Goal: Navigation & Orientation: Find specific page/section

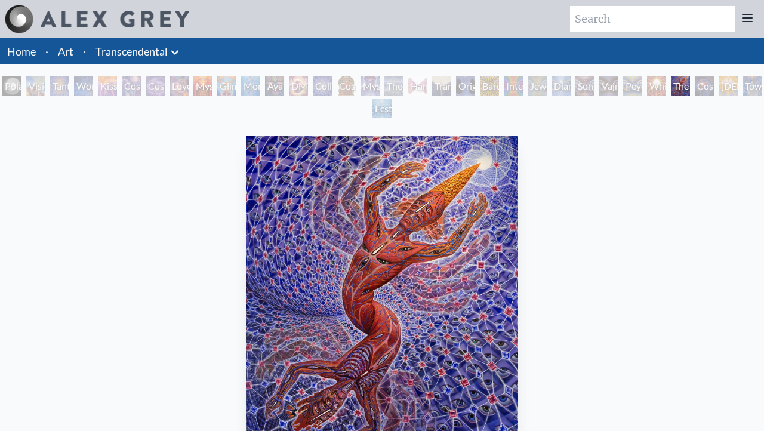
scroll to position [125, 0]
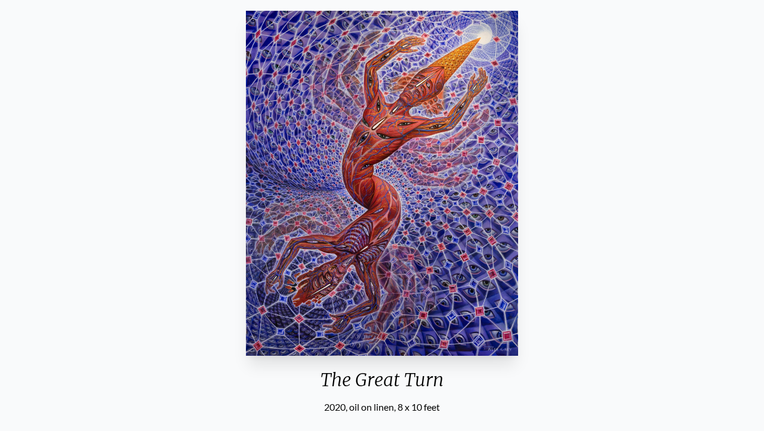
click at [571, 56] on div "The Great Turn 2020, oil on linen, 8 x 10 feet Visit the CoSM Shop The Great Tu…" at bounding box center [382, 387] width 745 height 762
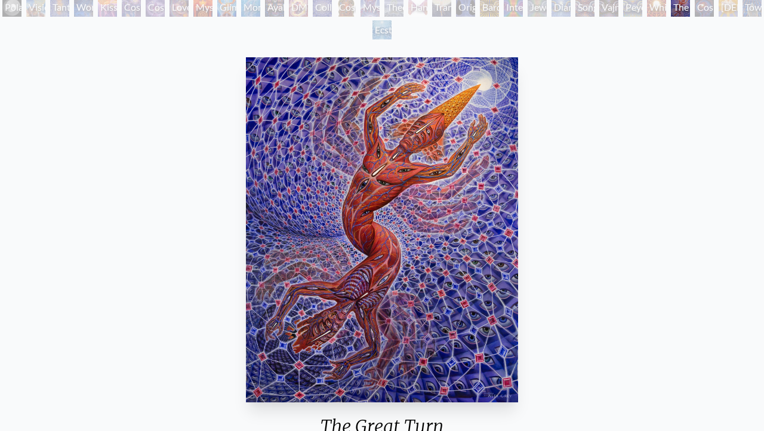
scroll to position [0, 0]
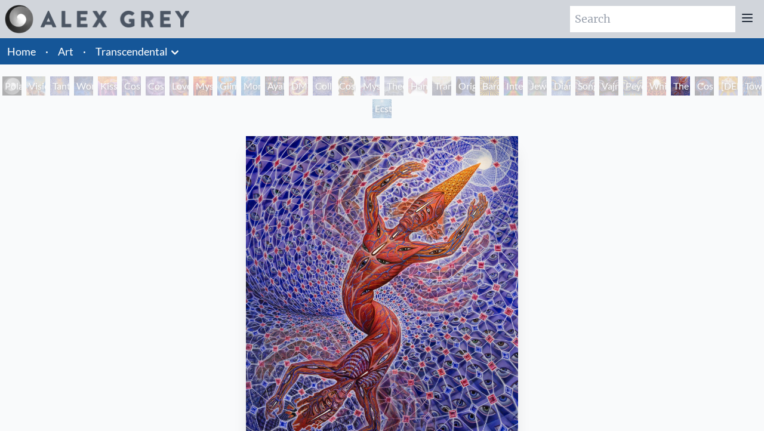
click at [66, 88] on div "Tantra" at bounding box center [59, 85] width 19 height 19
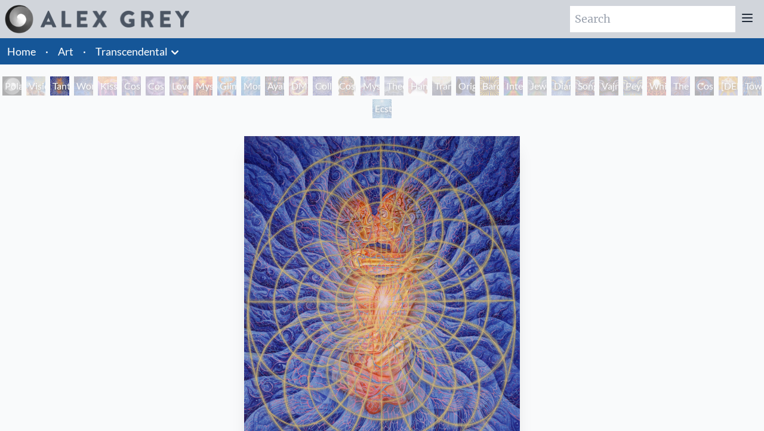
click at [690, 86] on div "The Great Turn" at bounding box center [680, 85] width 19 height 19
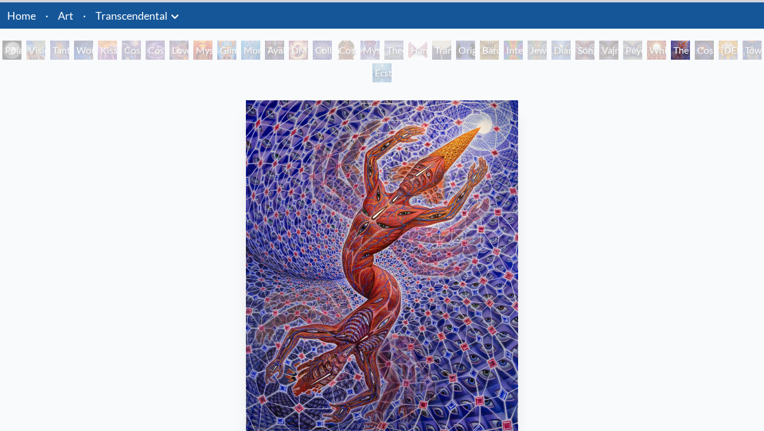
scroll to position [95, 0]
